Goal: Task Accomplishment & Management: Complete application form

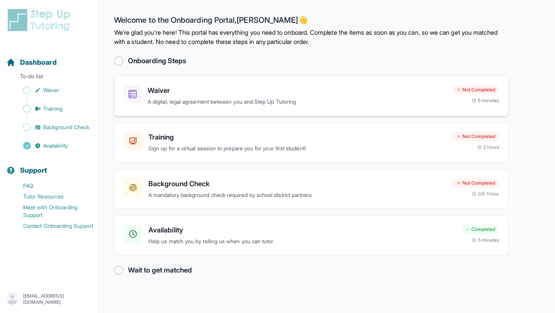
click at [329, 93] on h3 "Waiver" at bounding box center [297, 90] width 299 height 11
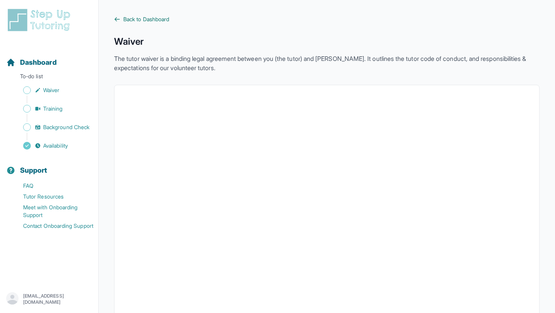
click at [134, 20] on span "Back to Dashboard" at bounding box center [146, 19] width 46 height 8
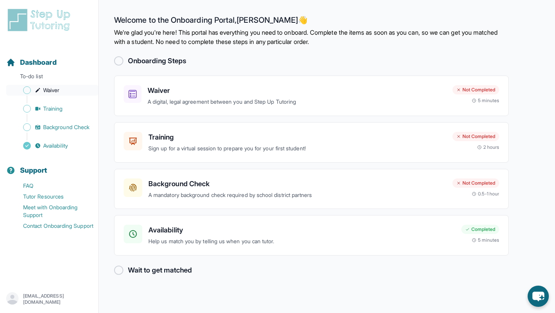
click at [56, 88] on span "Waiver" at bounding box center [51, 90] width 16 height 8
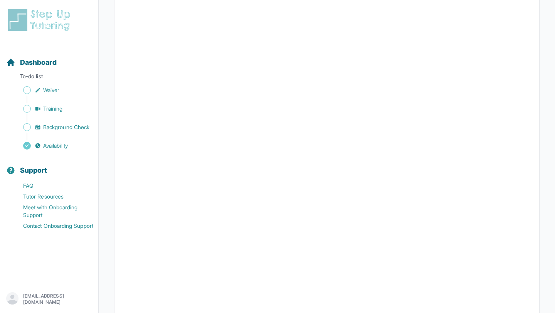
scroll to position [497, 0]
